Goal: Browse casually

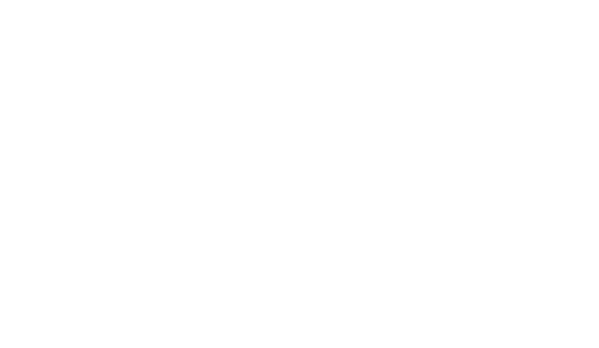
click at [87, 102] on h1 "SharePoint Design has never been so easy" at bounding box center [299, 113] width 458 height 59
drag, startPoint x: 72, startPoint y: 92, endPoint x: 99, endPoint y: 69, distance: 35.4
click at [71, 93] on h1 "SharePoint Design has never been so easy" at bounding box center [299, 113] width 458 height 59
drag, startPoint x: 51, startPoint y: 110, endPoint x: 55, endPoint y: 86, distance: 24.8
click at [51, 110] on icon at bounding box center [92, 101] width 182 height 182
